Goal: Task Accomplishment & Management: Manage account settings

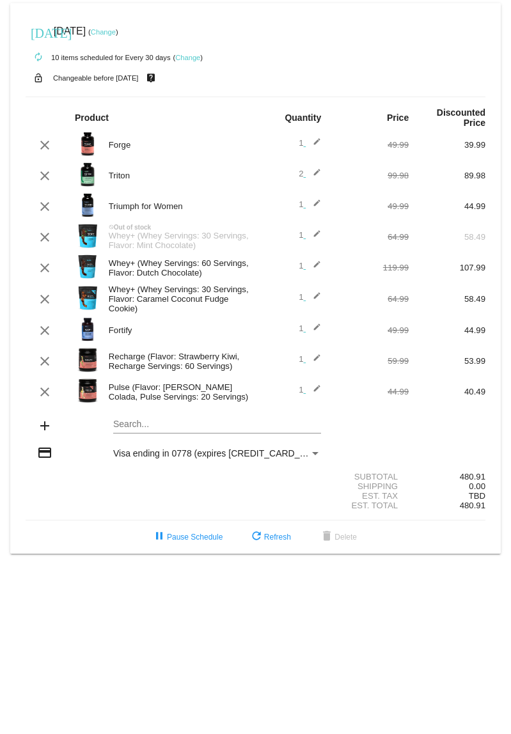
click at [51, 183] on mat-icon "clear" at bounding box center [44, 175] width 15 height 15
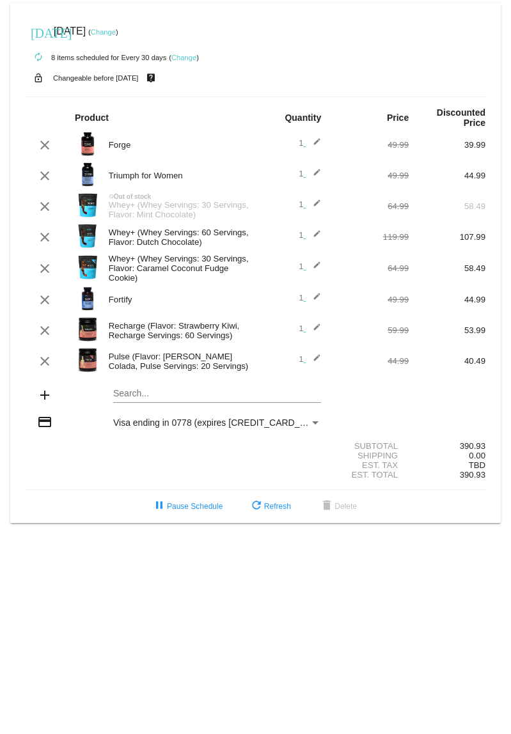
click at [52, 274] on mat-icon "clear" at bounding box center [44, 268] width 15 height 15
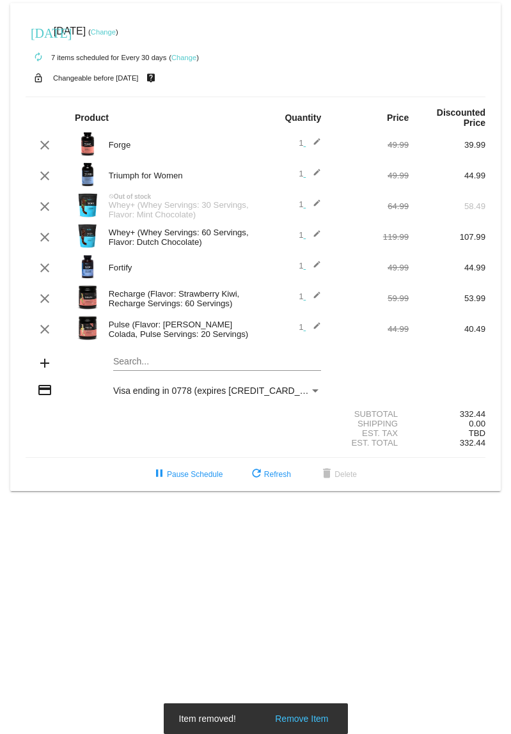
click at [51, 337] on mat-icon "clear" at bounding box center [44, 329] width 15 height 15
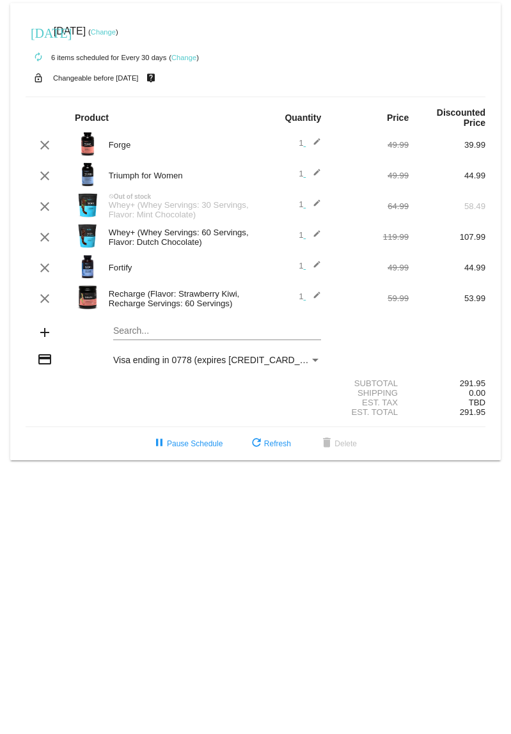
click at [116, 29] on link "Change" at bounding box center [103, 32] width 25 height 8
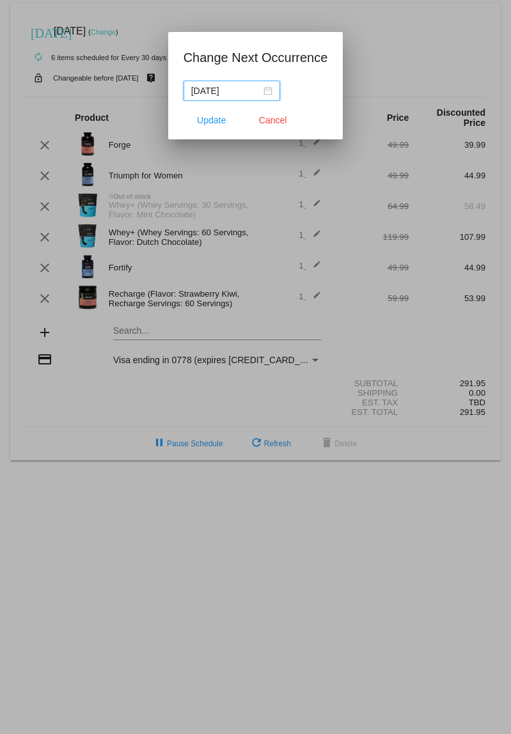
click at [235, 91] on input "2025-09-21" at bounding box center [226, 91] width 70 height 14
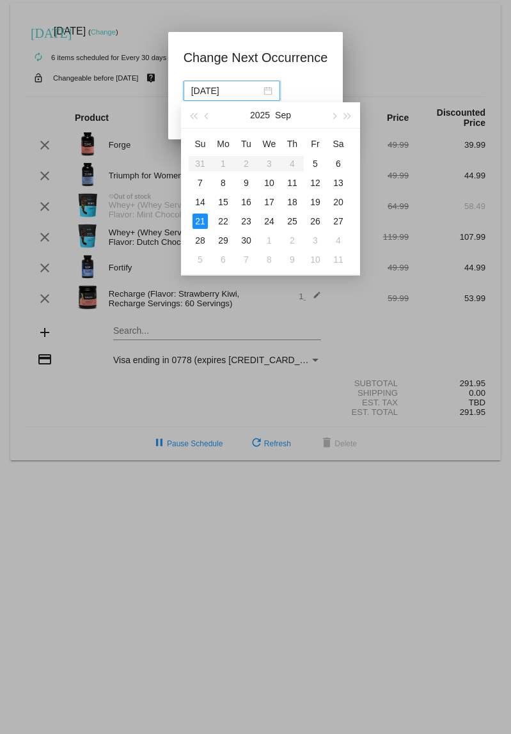
click at [332, 114] on span "button" at bounding box center [333, 116] width 6 height 6
click at [244, 223] on div "21" at bounding box center [245, 220] width 15 height 15
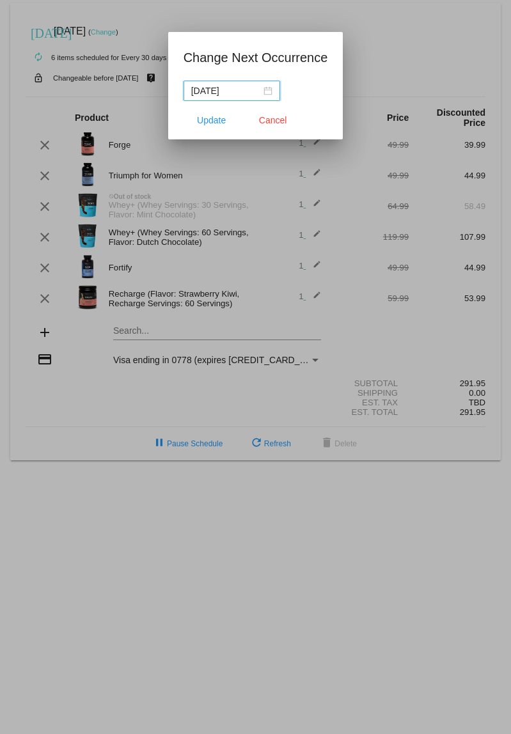
type input "2025-10-21"
click at [206, 128] on button "Update" at bounding box center [211, 120] width 56 height 23
